Goal: Information Seeking & Learning: Learn about a topic

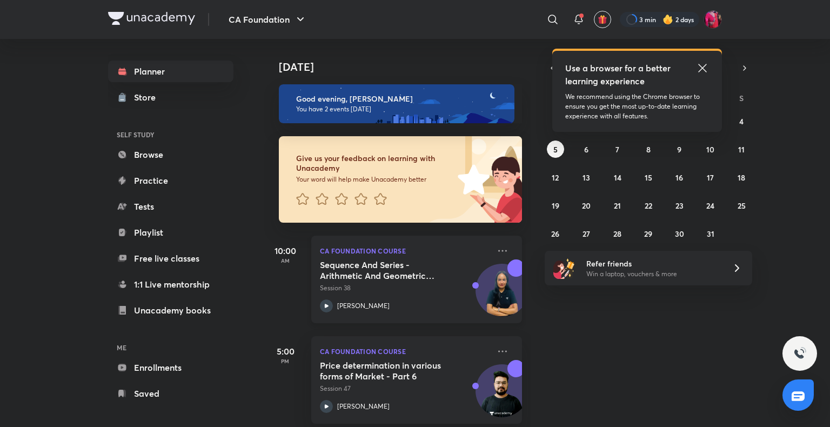
scroll to position [13, 0]
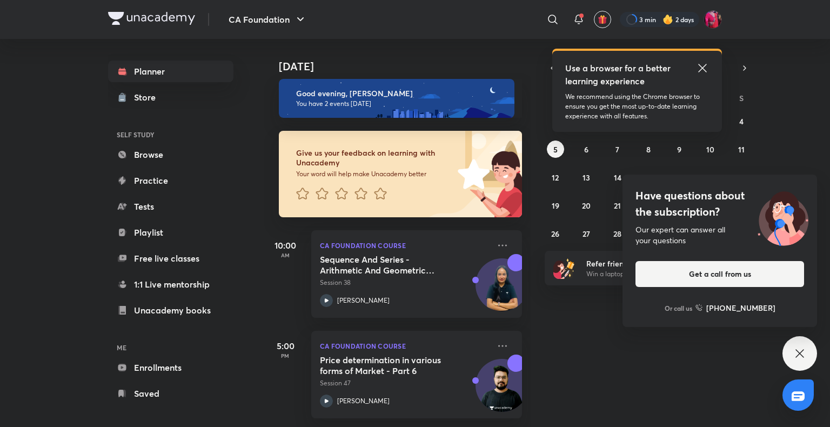
click at [585, 387] on div "[DATE] Good evening, Anushka You have 2 events [DATE] Give us your feedback on …" at bounding box center [546, 233] width 564 height 388
click at [702, 66] on icon at bounding box center [702, 68] width 13 height 13
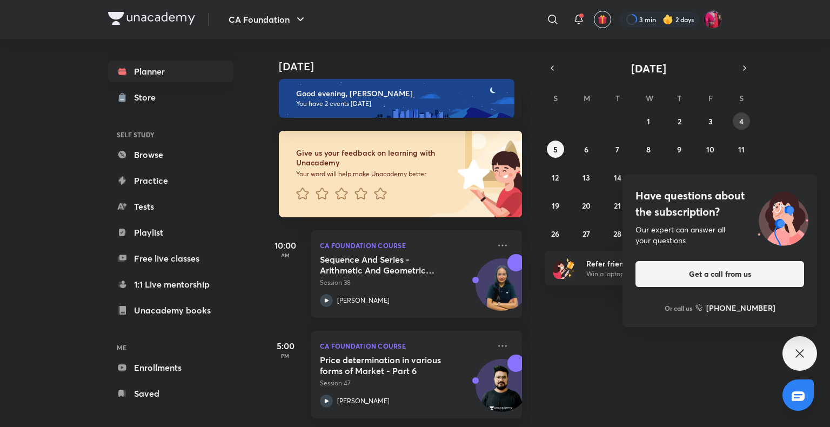
click at [738, 123] on button "4" at bounding box center [741, 120] width 17 height 17
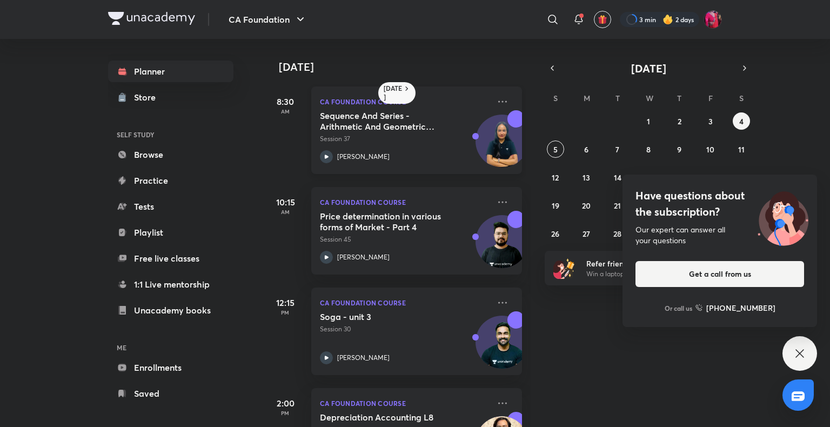
click at [324, 150] on icon at bounding box center [326, 156] width 13 height 13
click at [327, 152] on icon at bounding box center [326, 156] width 13 height 13
click at [319, 157] on div "CA Foundation Course Sequence And Series - Arithmetic And Geometric Progression…" at bounding box center [416, 130] width 211 height 88
